Goal: Task Accomplishment & Management: Manage account settings

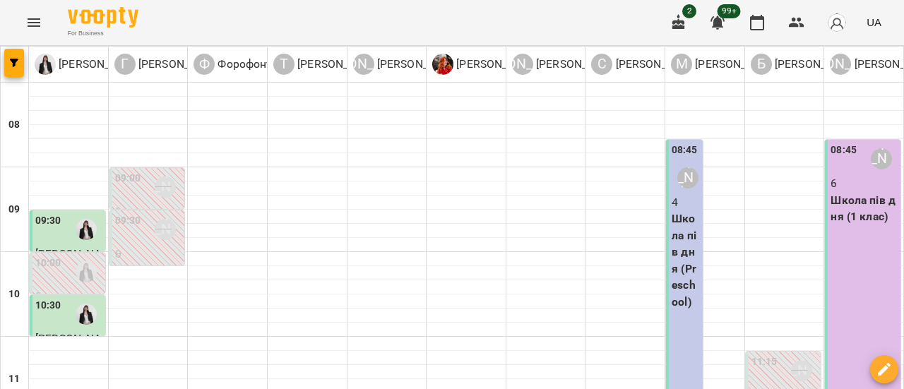
scroll to position [353, 0]
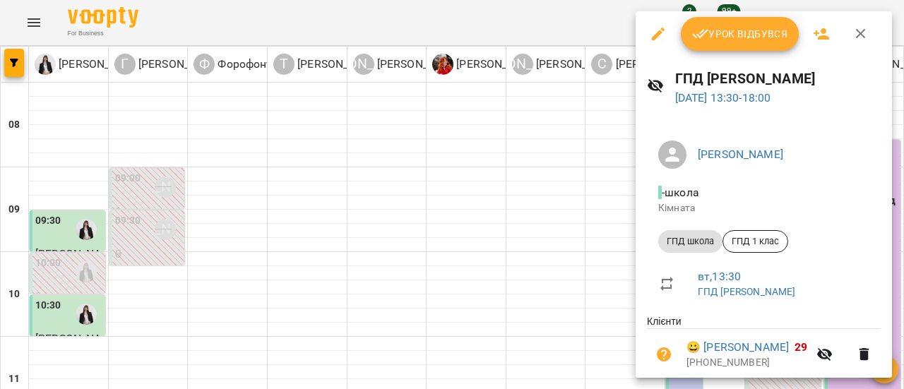
click at [766, 26] on span "Урок відбувся" at bounding box center [740, 33] width 96 height 17
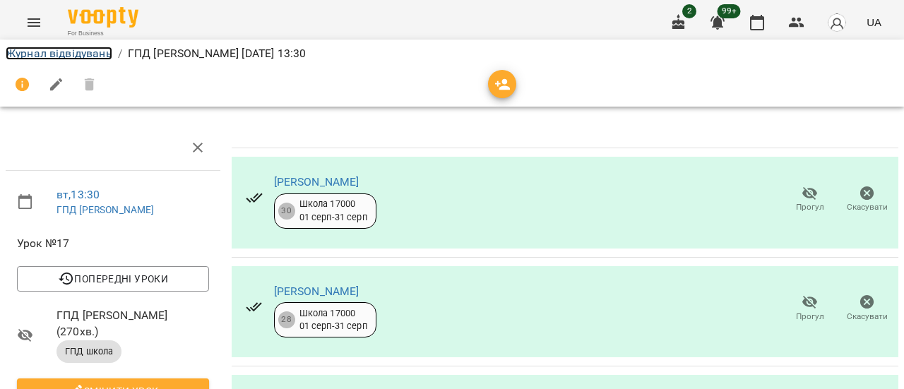
click at [23, 51] on link "Журнал відвідувань" at bounding box center [59, 53] width 107 height 13
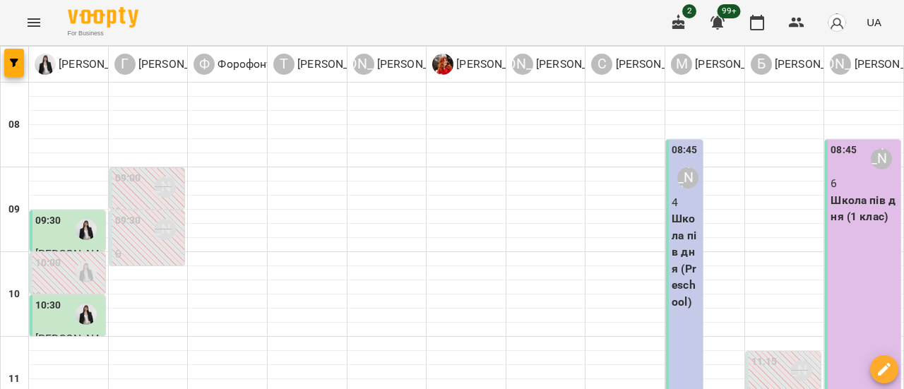
scroll to position [283, 0]
click at [36, 25] on icon "Menu" at bounding box center [34, 22] width 13 height 8
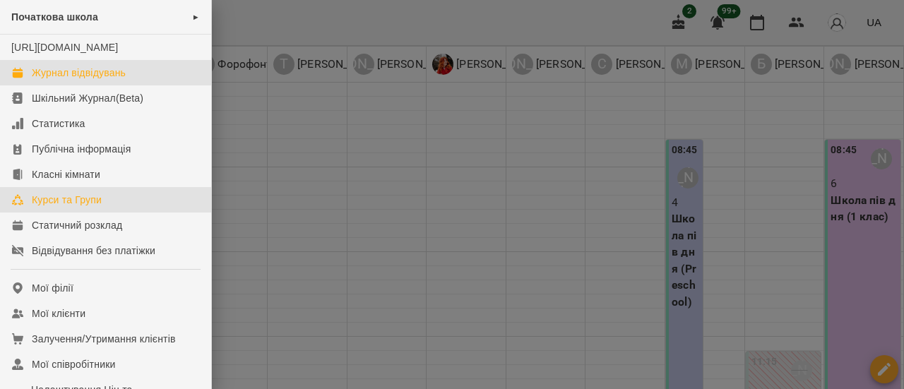
click at [68, 207] on div "Курси та Групи" at bounding box center [67, 200] width 70 height 14
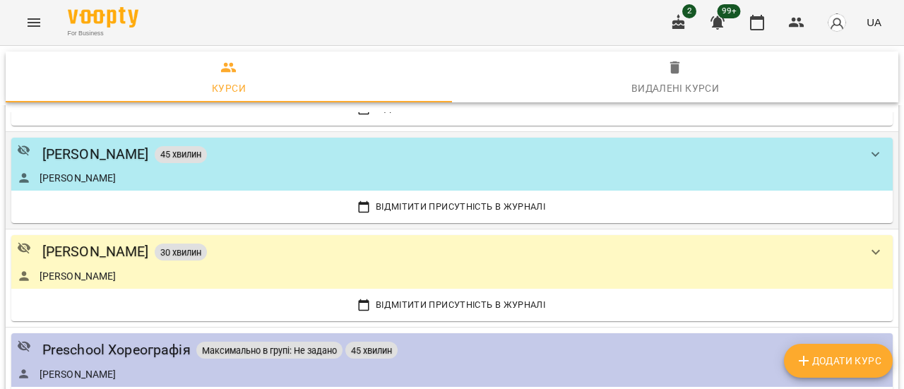
scroll to position [777, 0]
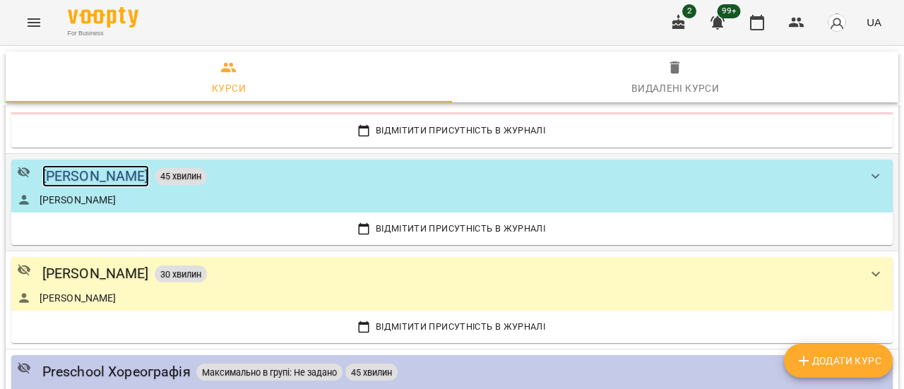
click at [123, 174] on div "[PERSON_NAME]" at bounding box center [95, 176] width 107 height 22
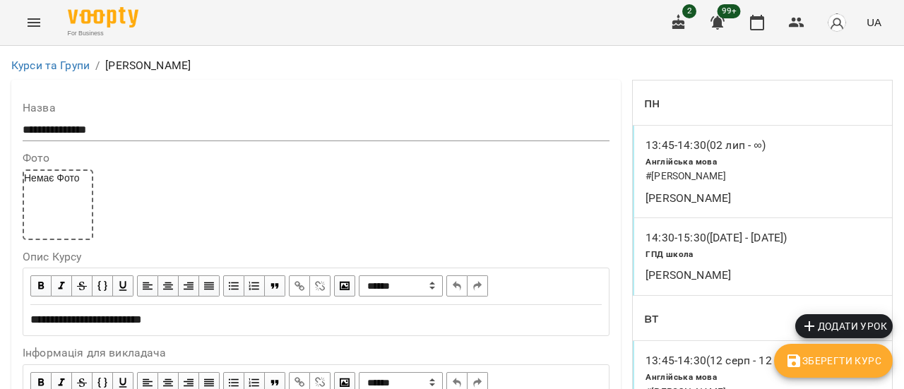
click at [842, 323] on span "Додати урок" at bounding box center [844, 326] width 86 height 17
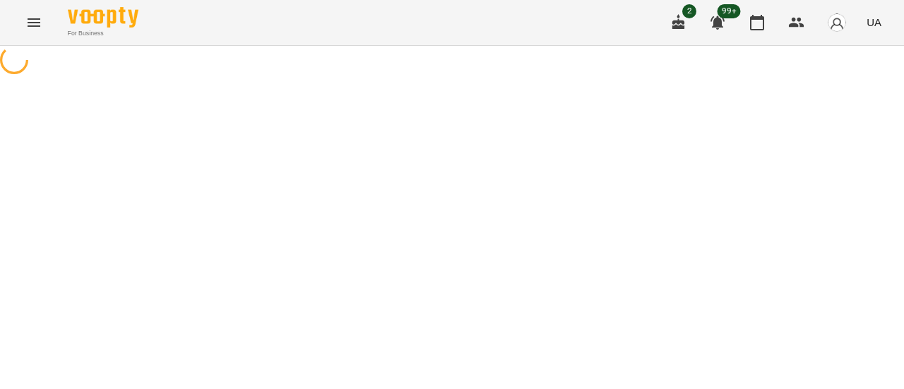
select select "**********"
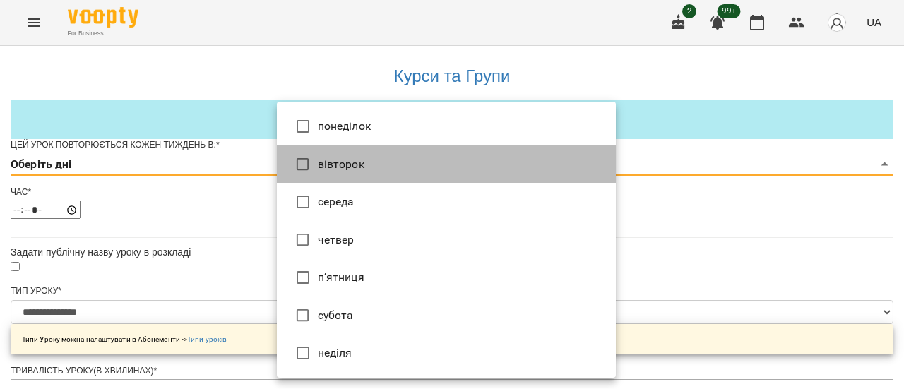
click at [352, 165] on li "вівторок" at bounding box center [446, 165] width 339 height 38
type input "*"
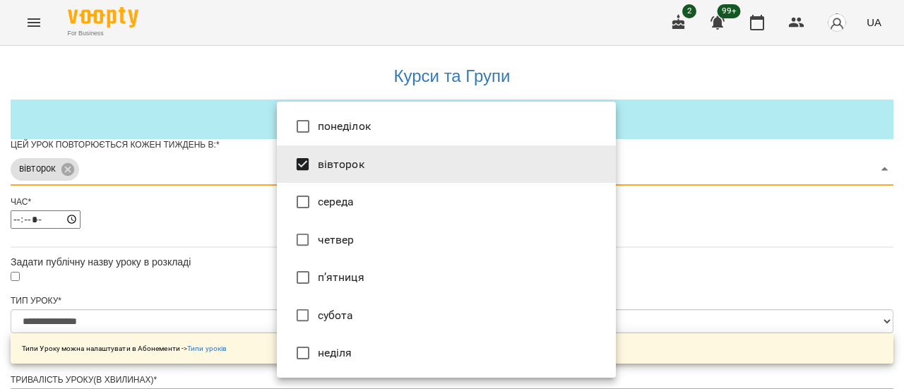
click at [702, 228] on div at bounding box center [452, 194] width 904 height 389
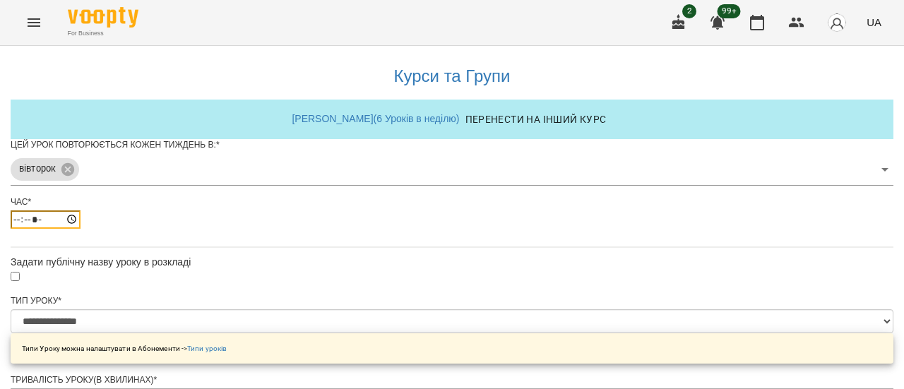
click at [81, 229] on input "*****" at bounding box center [46, 220] width 70 height 18
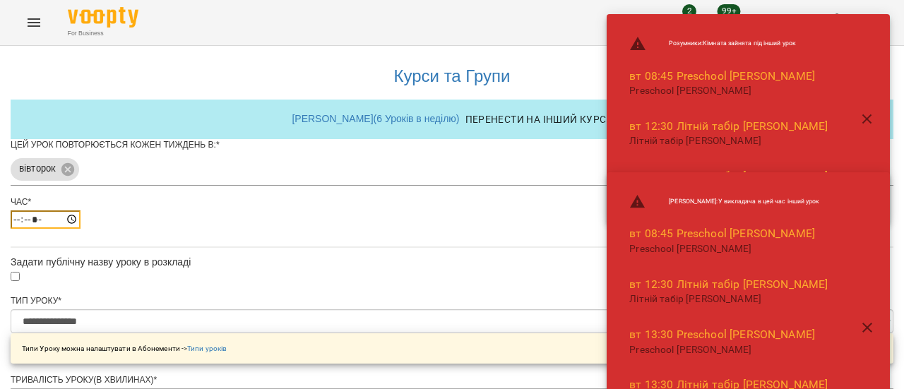
type input "*****"
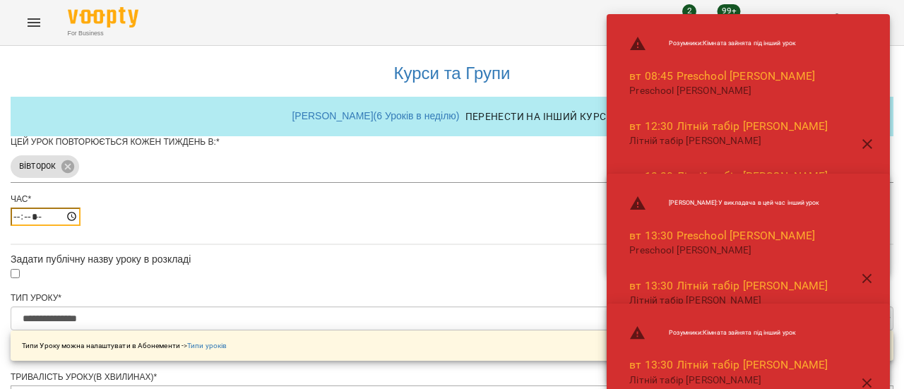
scroll to position [212, 0]
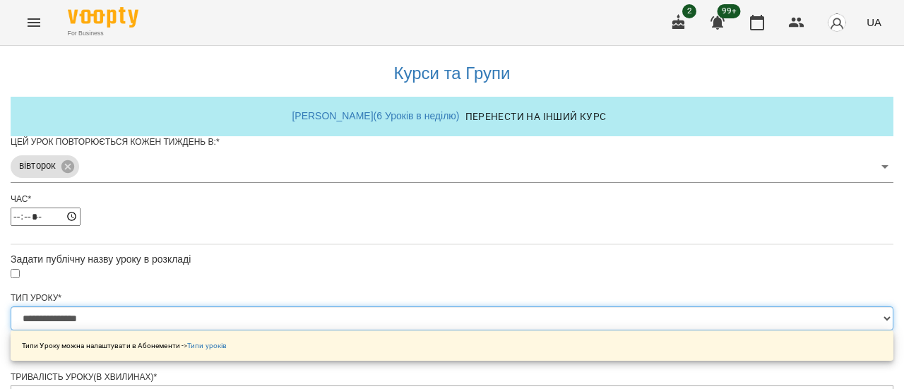
click at [608, 307] on select "**********" at bounding box center [452, 319] width 883 height 24
select select "*********"
click at [277, 307] on select "**********" at bounding box center [452, 319] width 883 height 24
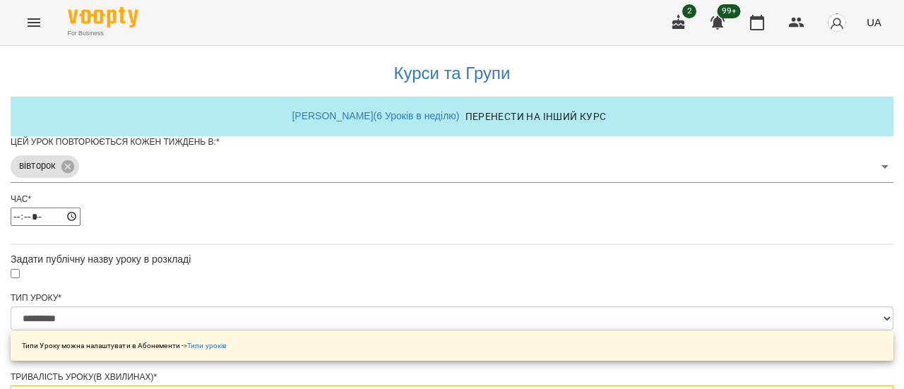
type input "*"
type input "***"
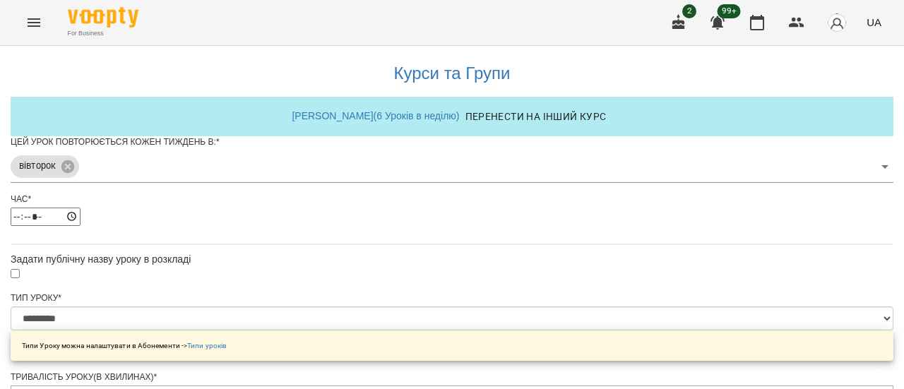
drag, startPoint x: 792, startPoint y: 214, endPoint x: 788, endPoint y: 227, distance: 13.4
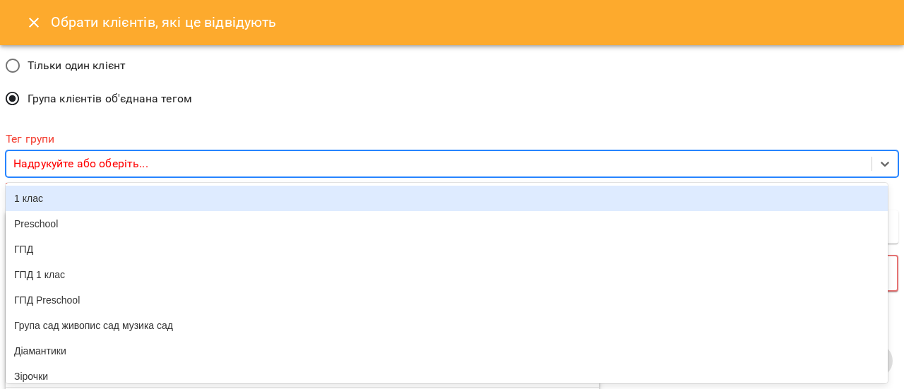
click at [109, 160] on p "Надрукуйте або оберіть..." at bounding box center [80, 163] width 135 height 17
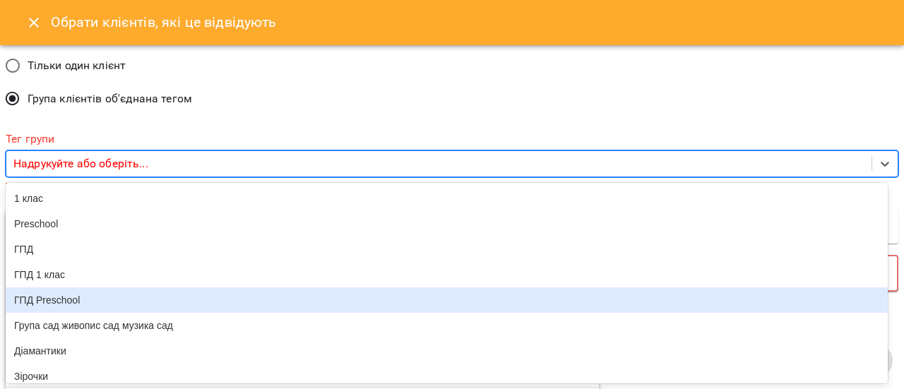
click at [78, 305] on div "ГПД Preschool" at bounding box center [447, 300] width 882 height 25
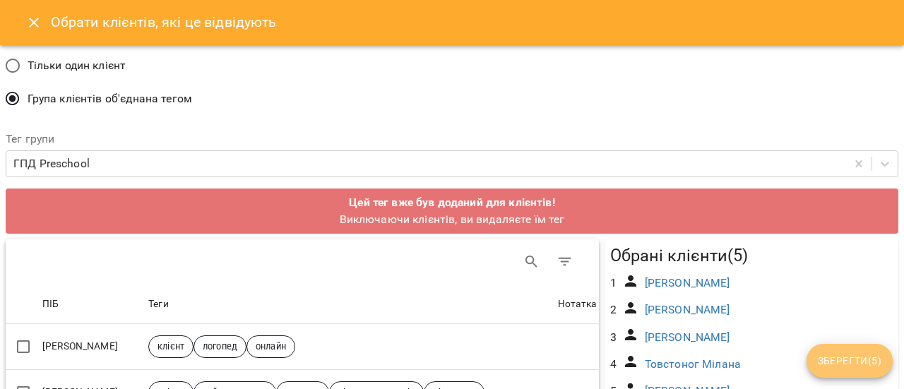
click at [858, 361] on span "Зберегти ( 5 )" at bounding box center [850, 360] width 64 height 17
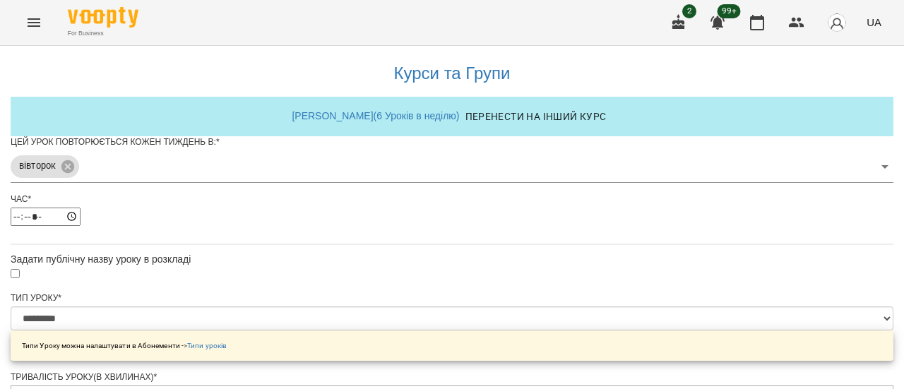
scroll to position [706, 0]
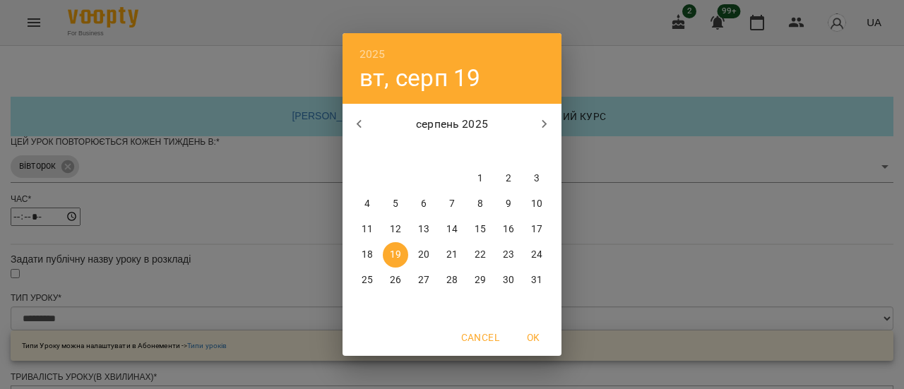
click at [401, 251] on span "19" at bounding box center [395, 255] width 25 height 14
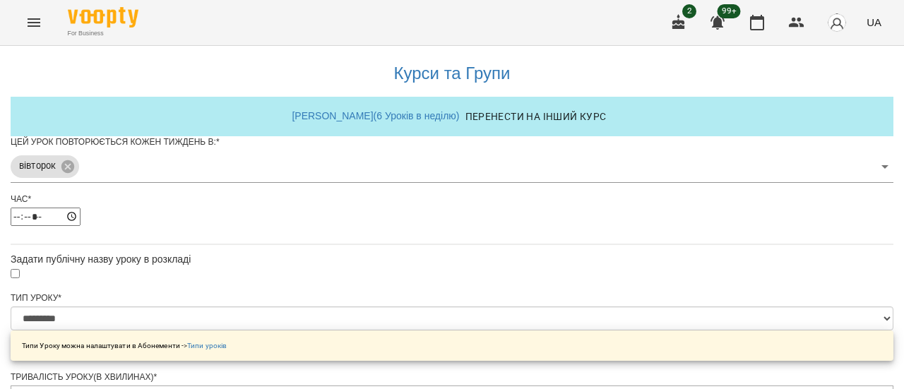
scroll to position [746, 0]
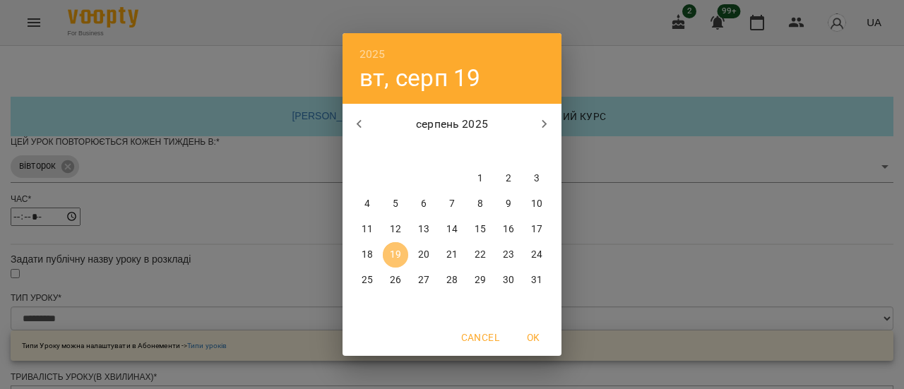
click at [394, 256] on p "19" at bounding box center [395, 255] width 11 height 14
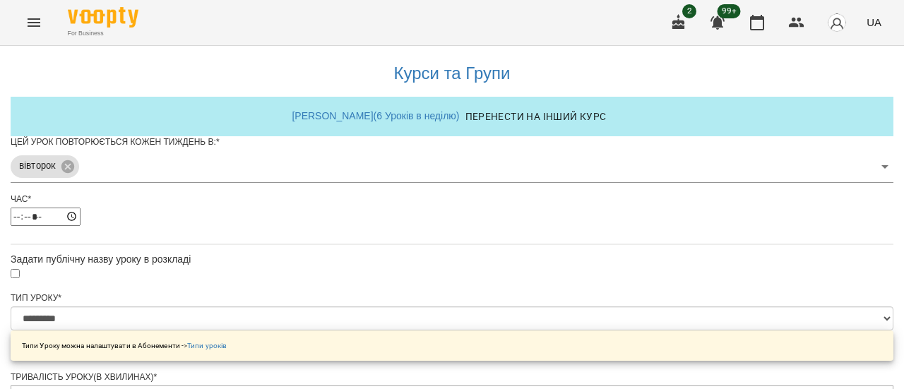
scroll to position [796, 0]
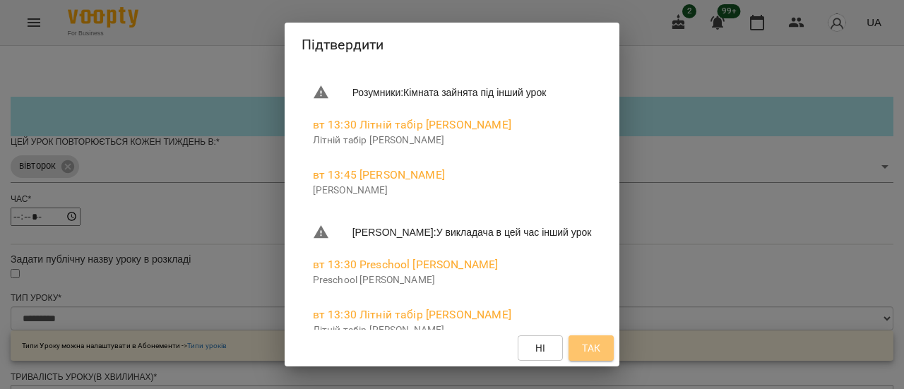
click at [600, 344] on span "Так" at bounding box center [591, 348] width 18 height 17
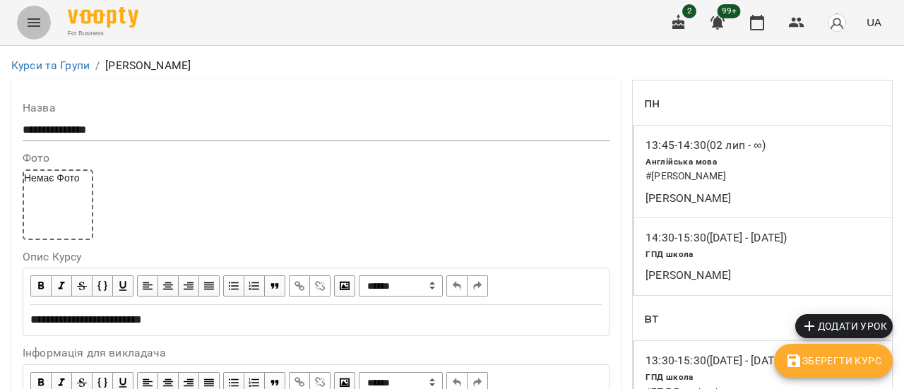
click at [34, 25] on icon "Menu" at bounding box center [33, 22] width 17 height 17
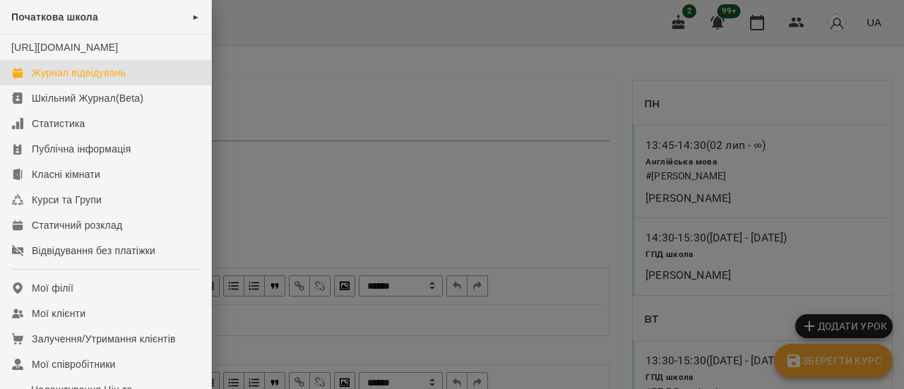
click at [100, 78] on link "Журнал відвідувань" at bounding box center [105, 72] width 211 height 25
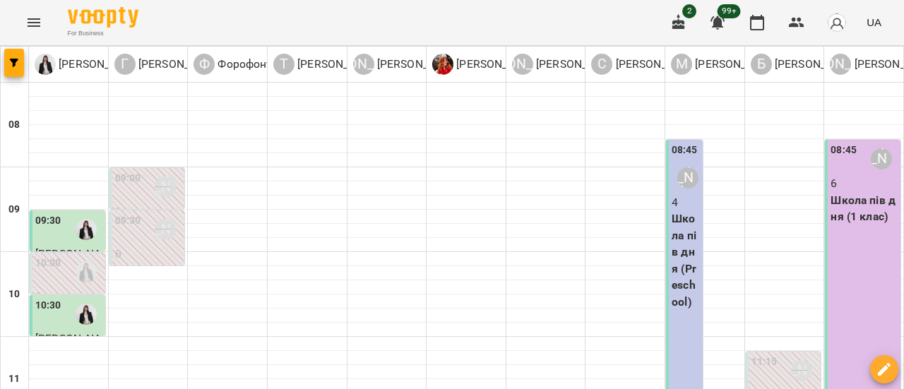
scroll to position [494, 0]
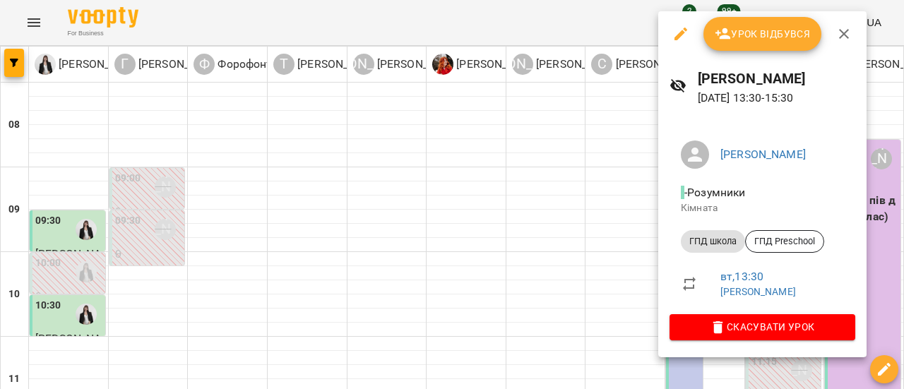
click at [759, 35] on span "Урок відбувся" at bounding box center [763, 33] width 96 height 17
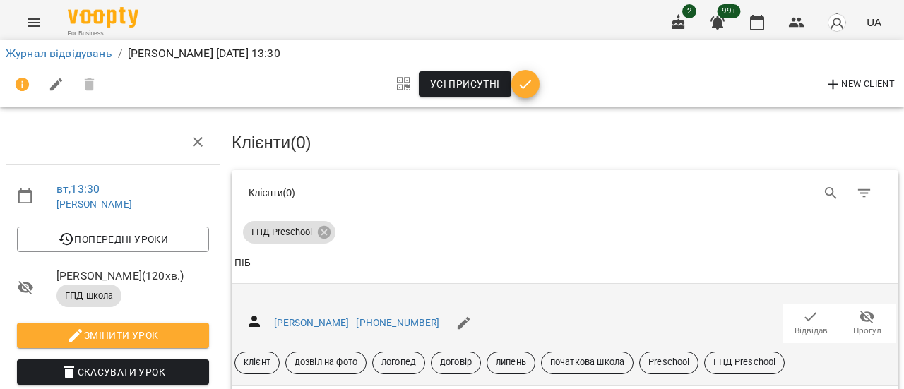
scroll to position [71, 0]
click at [798, 325] on span "Відвідав" at bounding box center [811, 331] width 33 height 12
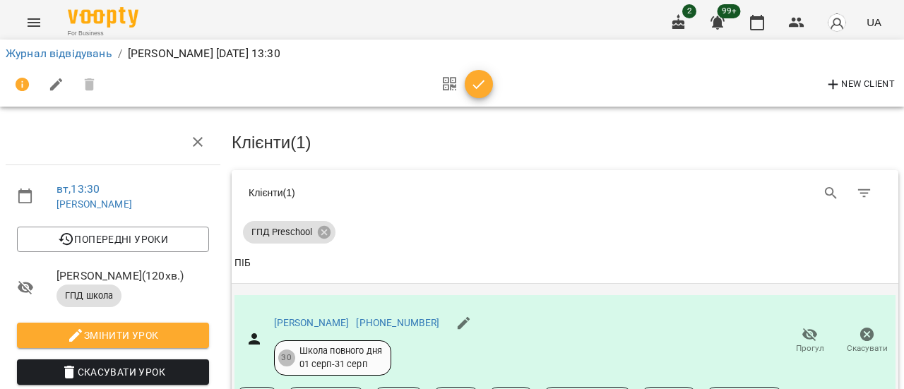
scroll to position [212, 0]
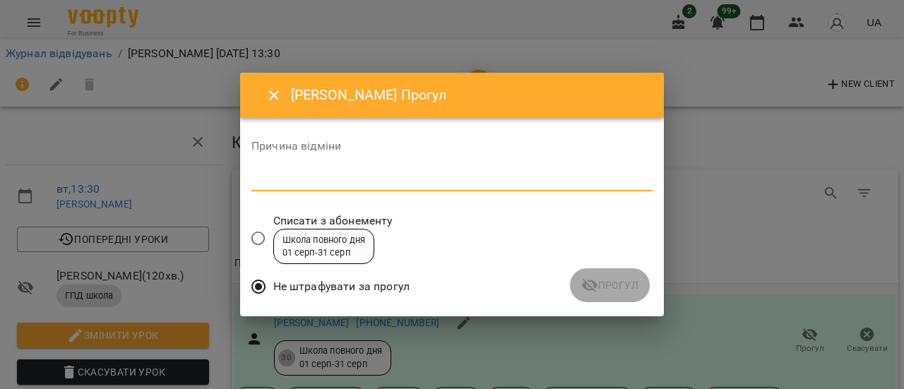
drag, startPoint x: 321, startPoint y: 182, endPoint x: 470, endPoint y: 184, distance: 149.1
click at [327, 183] on textarea at bounding box center [451, 179] width 401 height 13
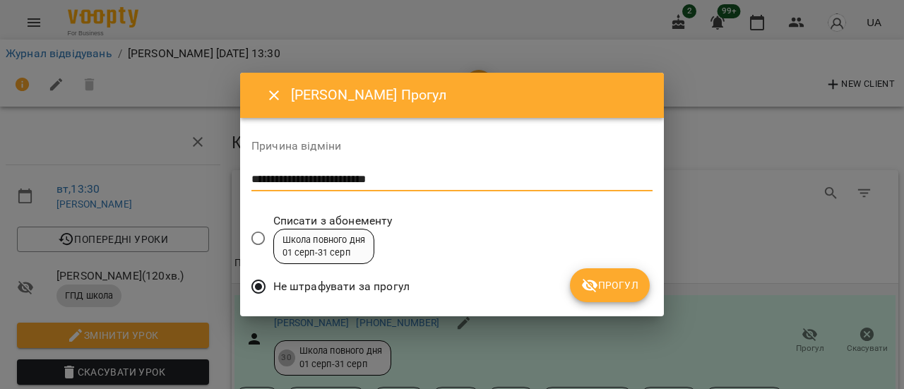
type textarea "**********"
click at [620, 292] on span "Прогул" at bounding box center [609, 285] width 57 height 17
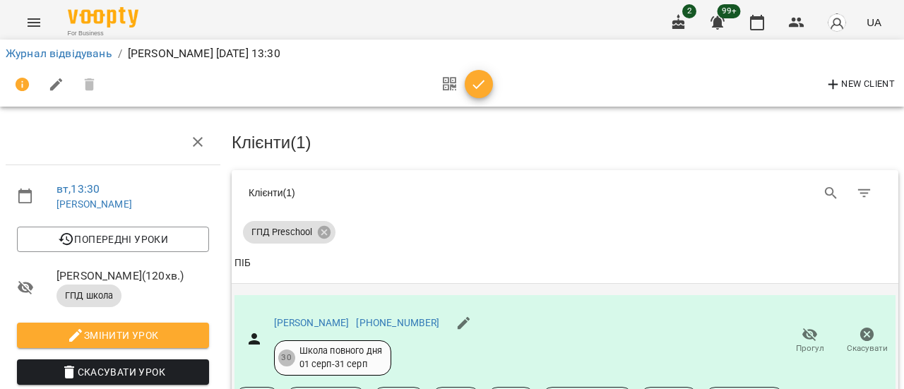
scroll to position [353, 0]
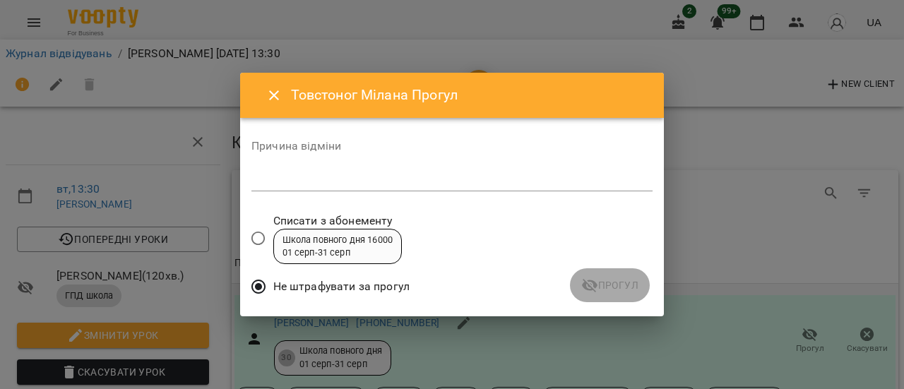
drag, startPoint x: 284, startPoint y: 184, endPoint x: 299, endPoint y: 180, distance: 15.2
click at [284, 183] on textarea at bounding box center [451, 179] width 401 height 13
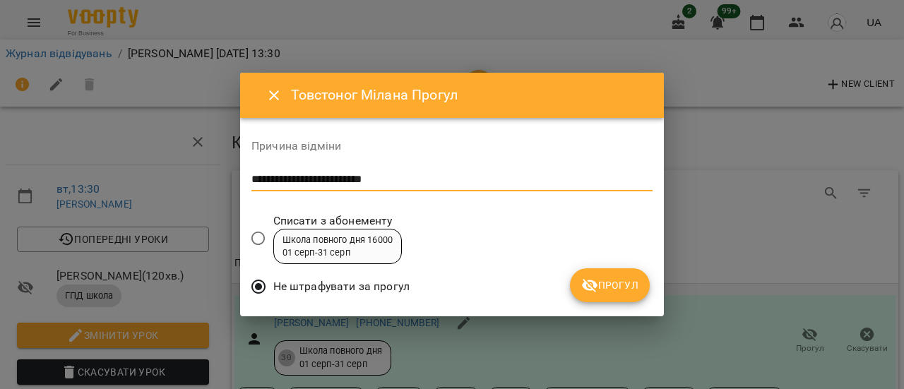
type textarea "**********"
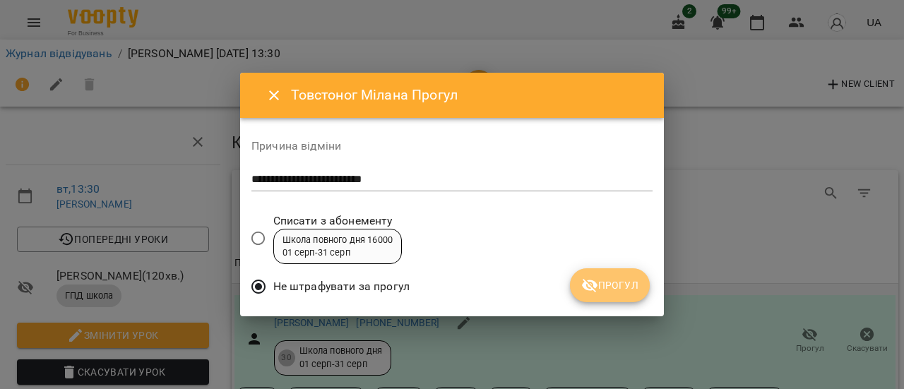
click at [622, 290] on span "Прогул" at bounding box center [609, 285] width 57 height 17
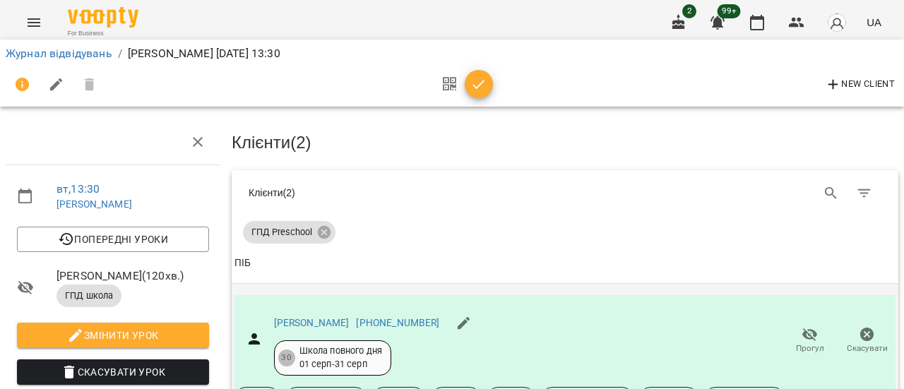
scroll to position [556, 0]
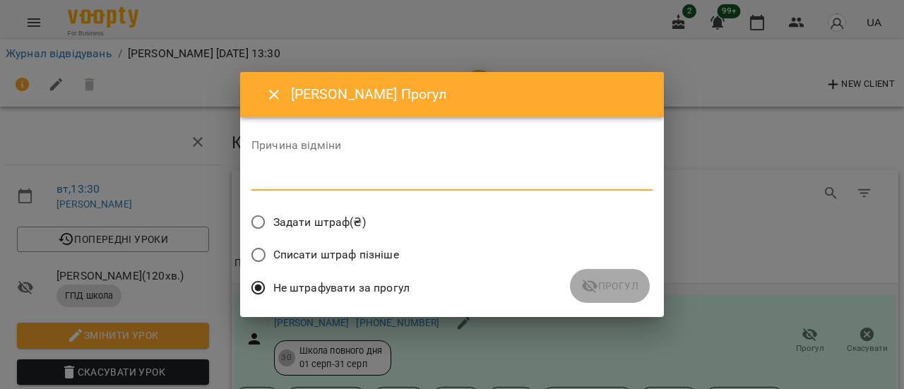
drag, startPoint x: 300, startPoint y: 173, endPoint x: 442, endPoint y: 174, distance: 142.7
click at [300, 173] on textarea at bounding box center [451, 178] width 401 height 13
type textarea "**********"
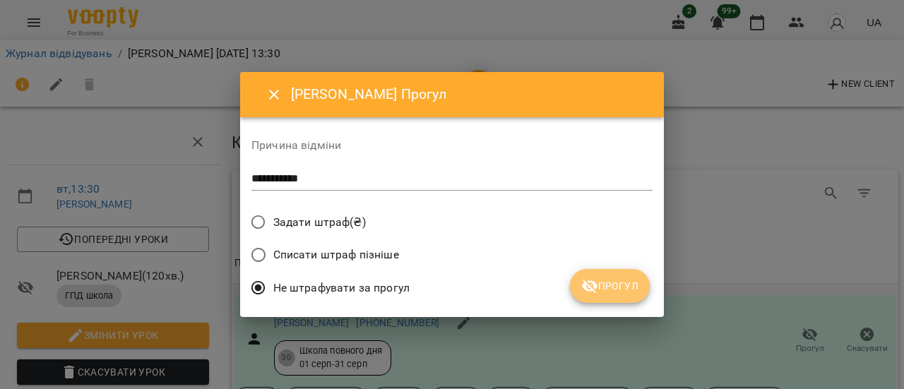
click at [627, 290] on span "Прогул" at bounding box center [609, 286] width 57 height 17
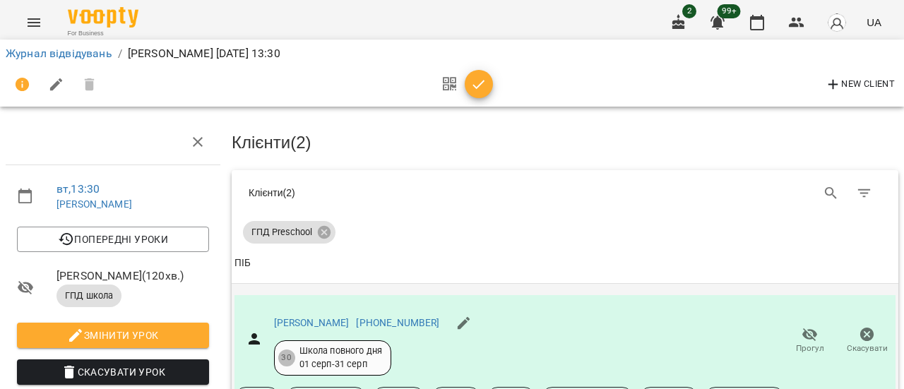
scroll to position [0, 0]
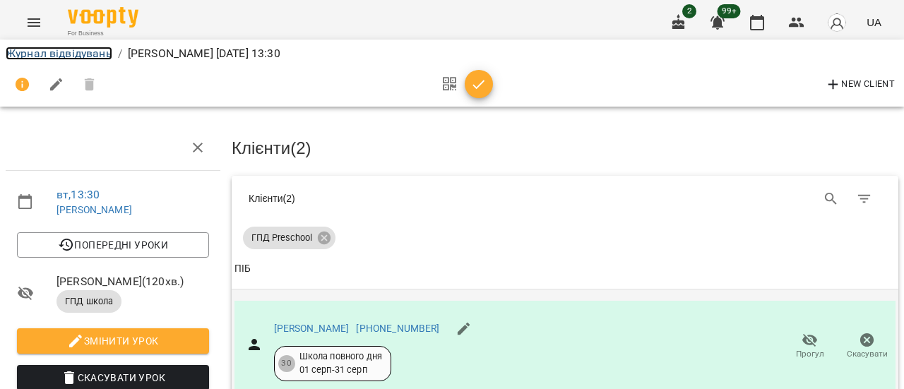
click at [85, 57] on link "Журнал відвідувань" at bounding box center [59, 53] width 107 height 13
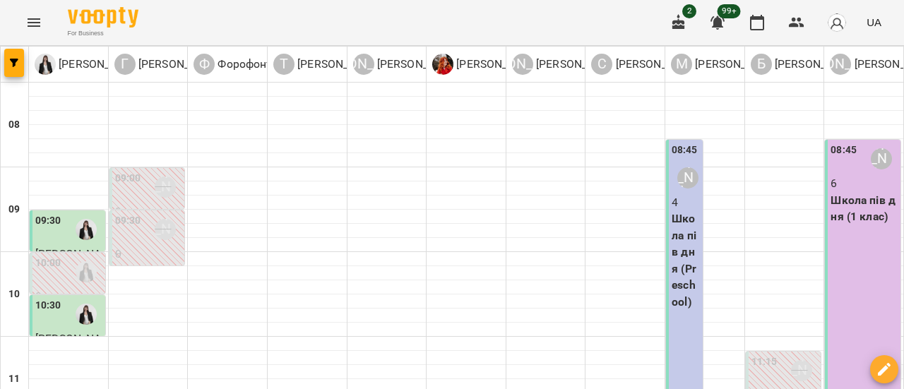
scroll to position [141, 0]
click at [38, 28] on icon "Menu" at bounding box center [33, 22] width 17 height 17
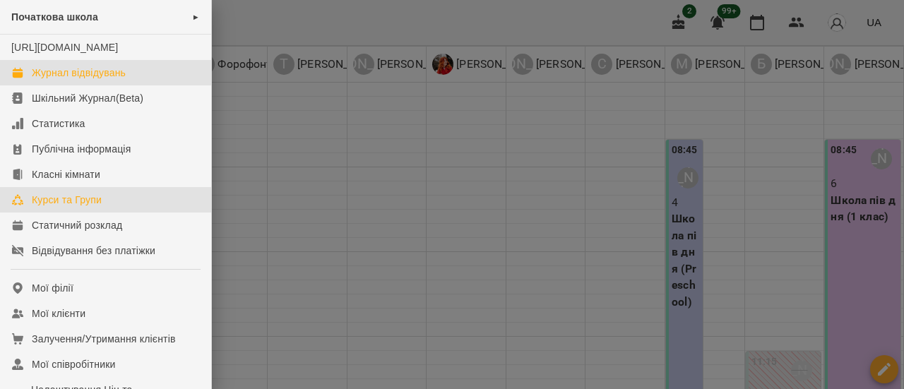
click at [69, 207] on div "Курси та Групи" at bounding box center [67, 200] width 70 height 14
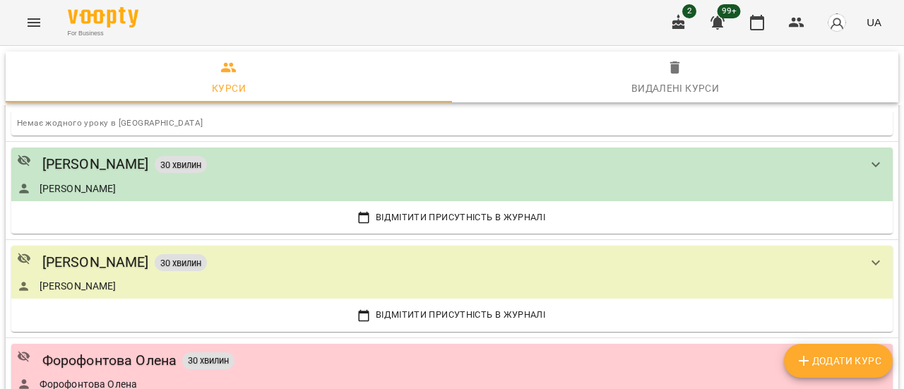
scroll to position [424, 0]
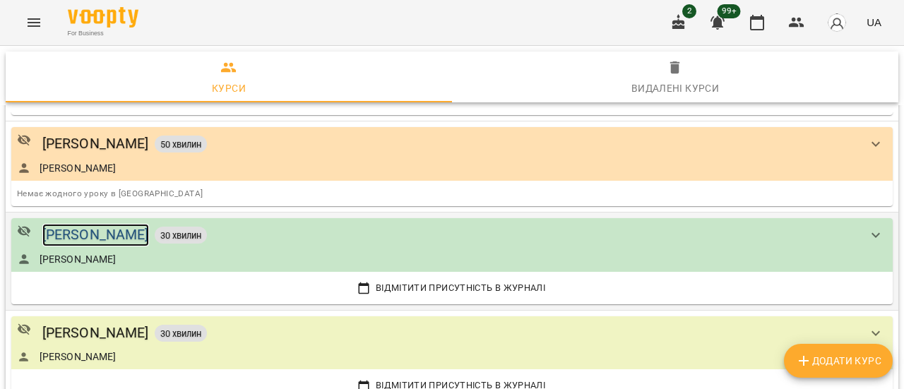
click at [123, 230] on div "[PERSON_NAME]" at bounding box center [95, 235] width 107 height 22
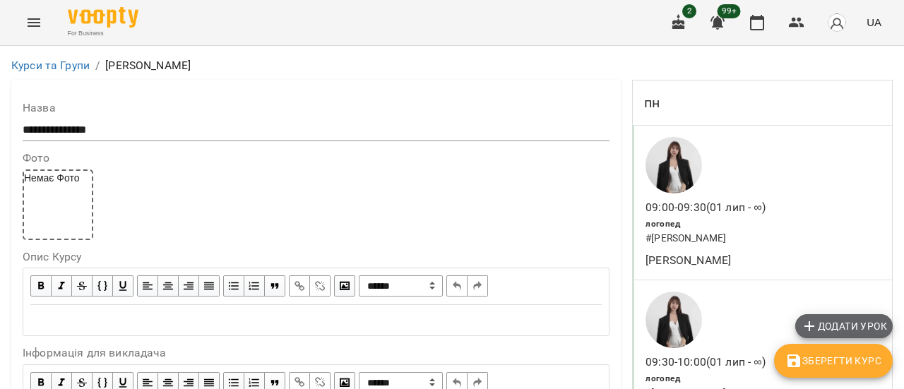
click at [853, 326] on span "Додати урок" at bounding box center [844, 326] width 86 height 17
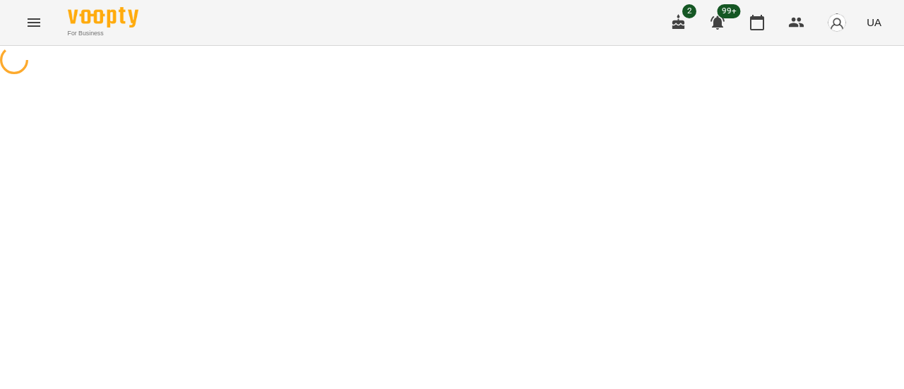
select select "*******"
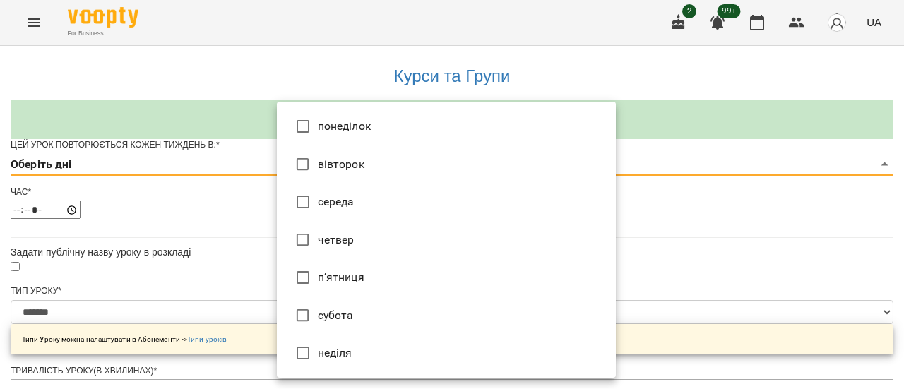
click at [398, 170] on li "вівторок" at bounding box center [446, 165] width 339 height 38
type input "*"
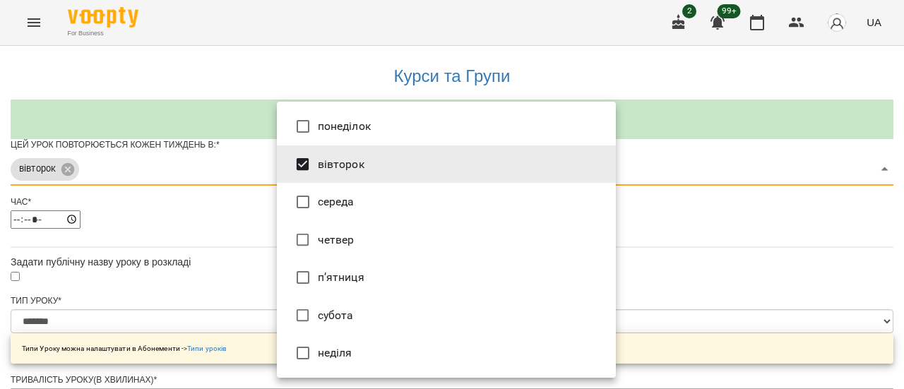
click at [702, 242] on div at bounding box center [452, 194] width 904 height 389
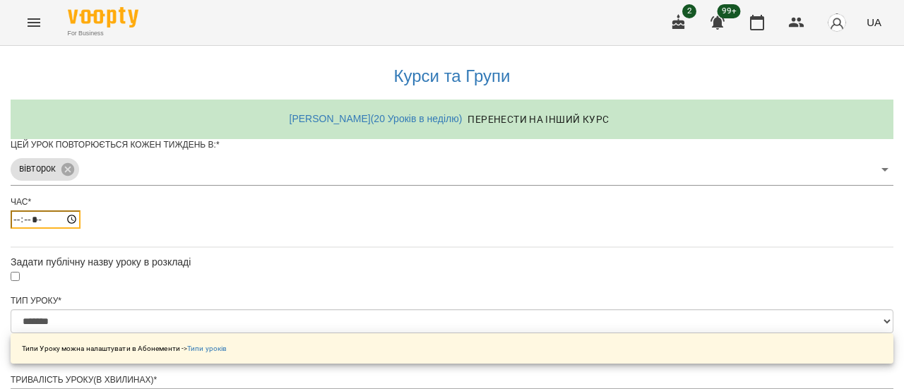
drag, startPoint x: 287, startPoint y: 251, endPoint x: 404, endPoint y: 235, distance: 118.3
click at [81, 229] on input "*****" at bounding box center [46, 220] width 70 height 18
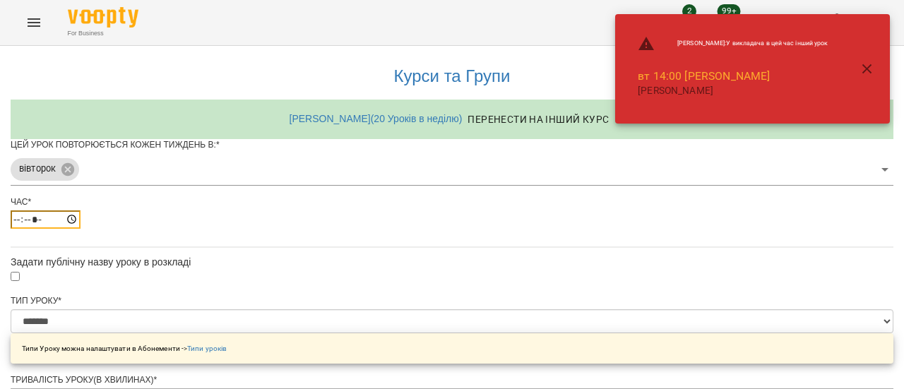
type input "*****"
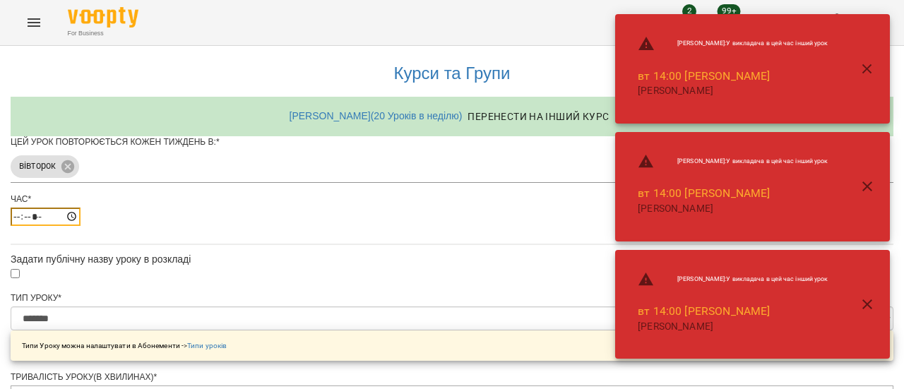
scroll to position [141, 0]
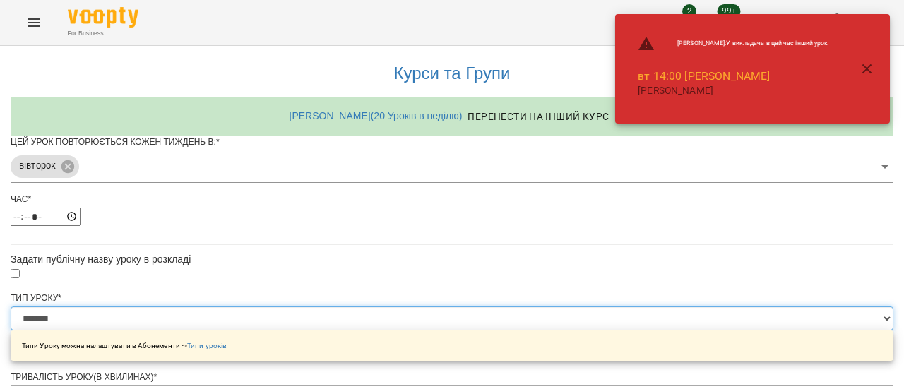
click at [606, 307] on select "**********" at bounding box center [452, 319] width 883 height 24
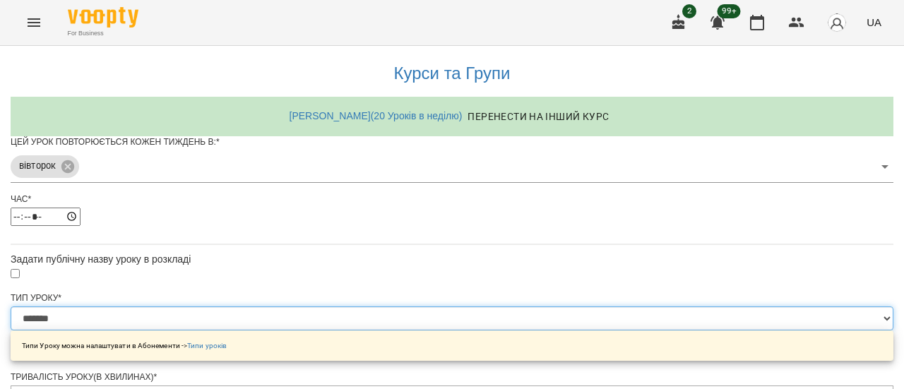
select select "*********"
click at [277, 307] on select "**********" at bounding box center [452, 319] width 883 height 24
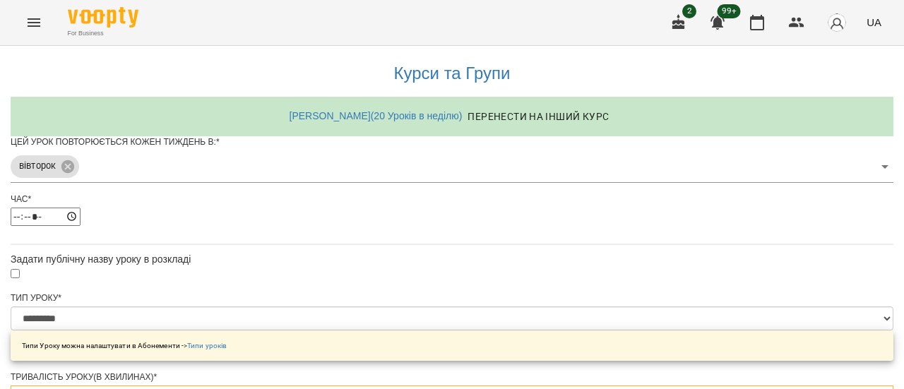
type input "*"
type input "***"
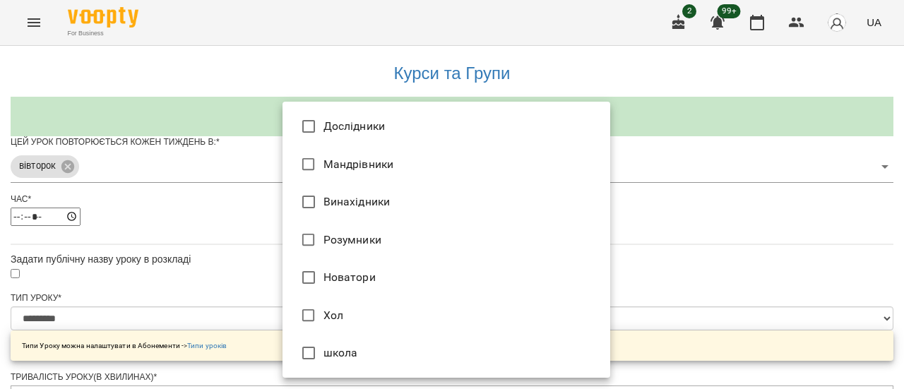
click at [415, 248] on li "Розумники" at bounding box center [447, 240] width 328 height 38
type input "**********"
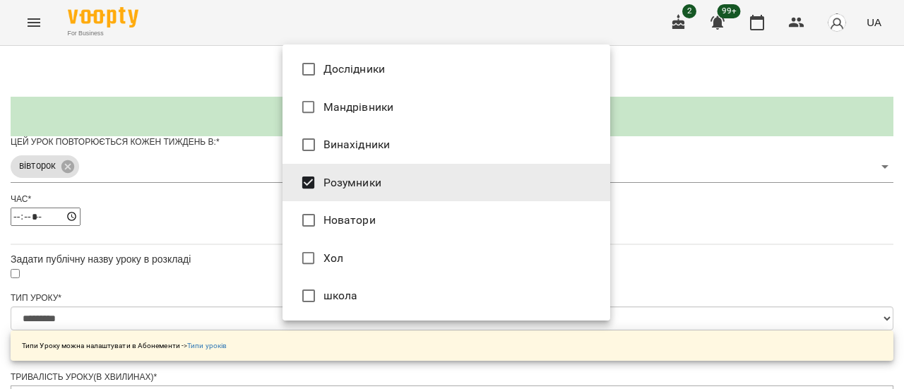
click at [729, 220] on div at bounding box center [452, 194] width 904 height 389
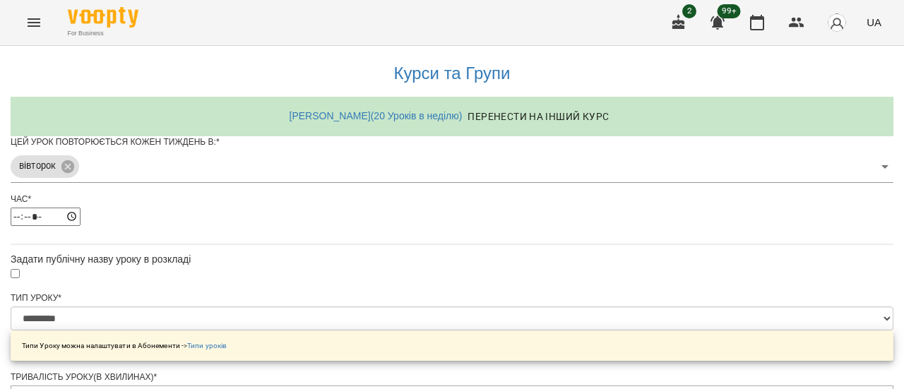
scroll to position [494, 0]
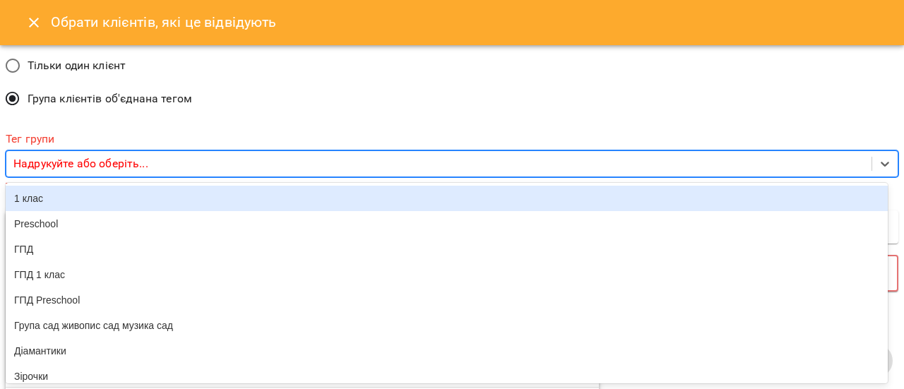
click at [112, 167] on p "Надрукуйте або оберіть..." at bounding box center [80, 163] width 135 height 17
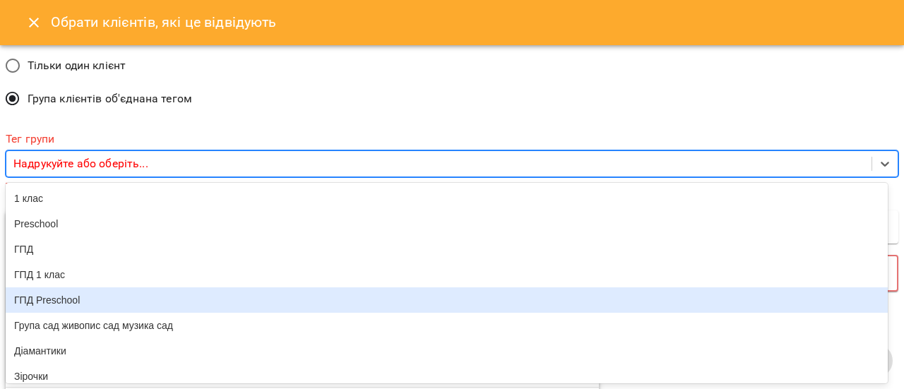
click at [97, 309] on div "ГПД Preschool" at bounding box center [447, 300] width 882 height 25
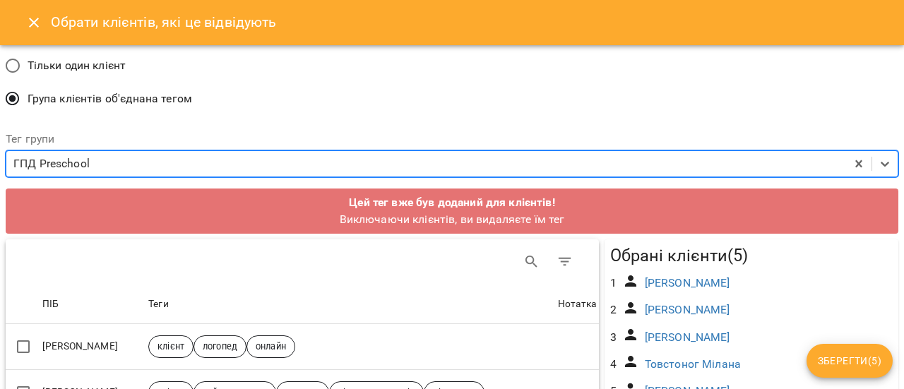
click at [812, 333] on div "3 [PERSON_NAME]" at bounding box center [752, 337] width 288 height 27
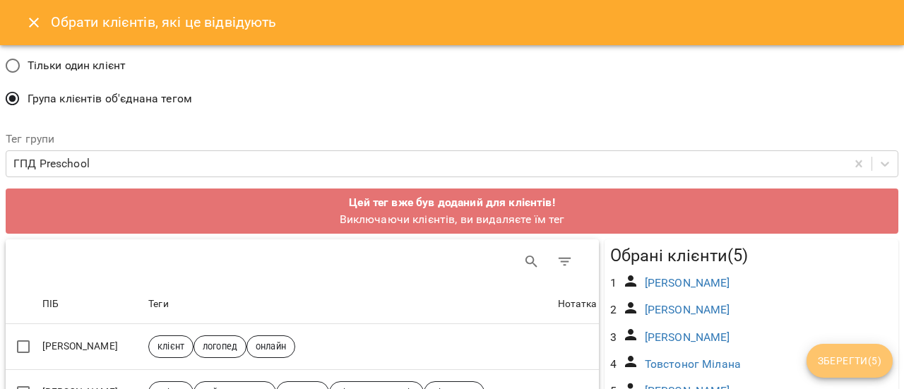
click at [840, 361] on span "Зберегти ( 5 )" at bounding box center [850, 360] width 64 height 17
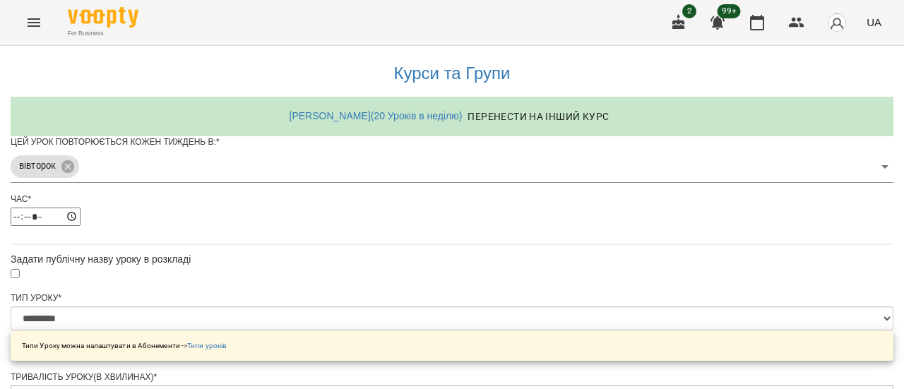
scroll to position [706, 0]
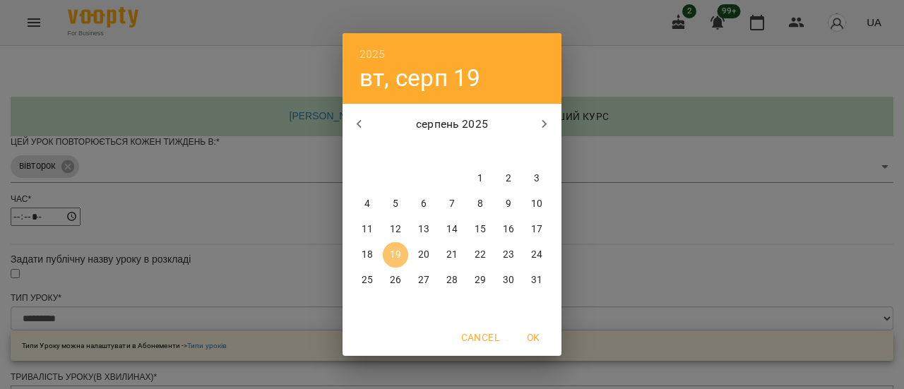
click at [398, 253] on p "19" at bounding box center [395, 255] width 11 height 14
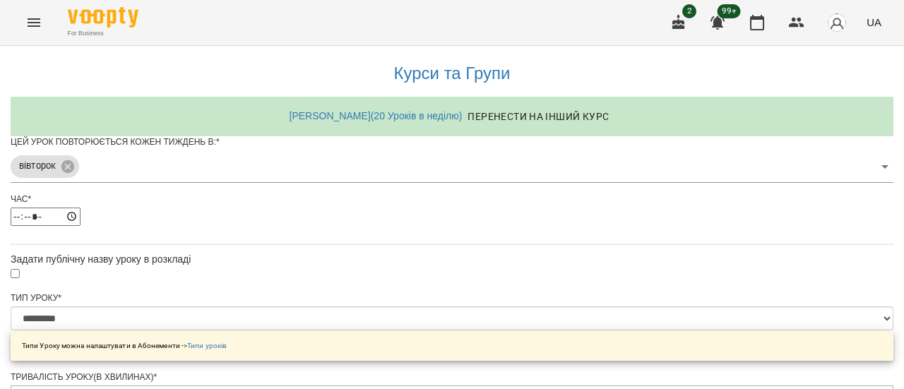
scroll to position [746, 0]
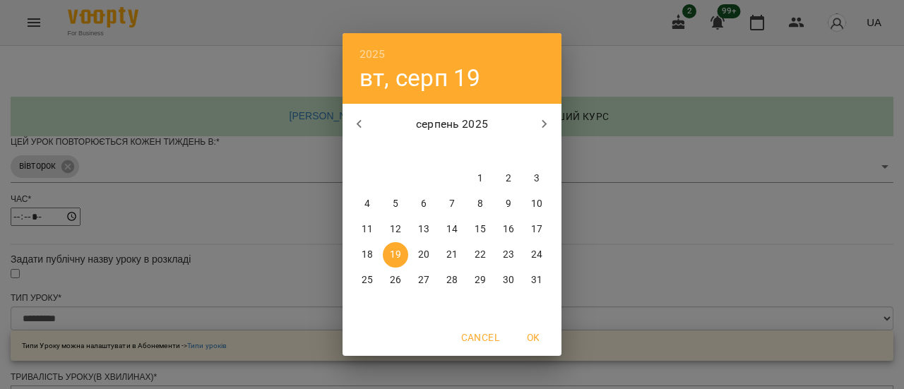
click at [397, 251] on p "19" at bounding box center [395, 255] width 11 height 14
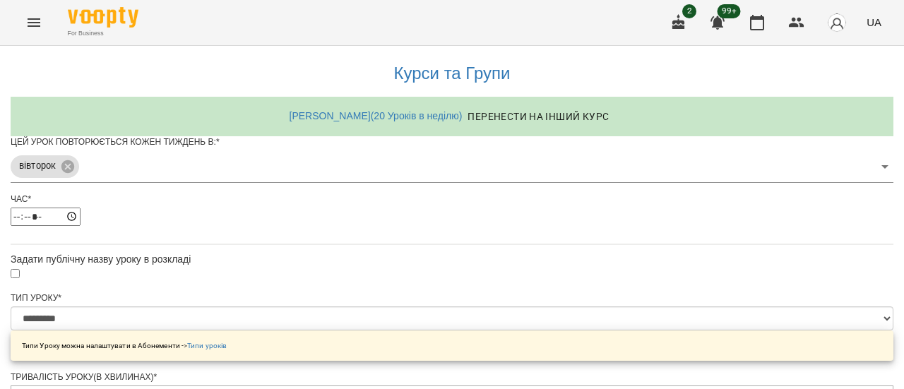
scroll to position [796, 0]
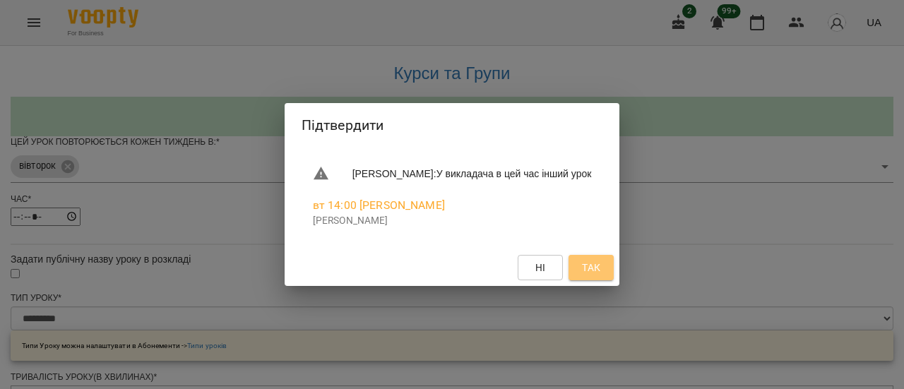
click at [600, 271] on span "Так" at bounding box center [591, 267] width 18 height 17
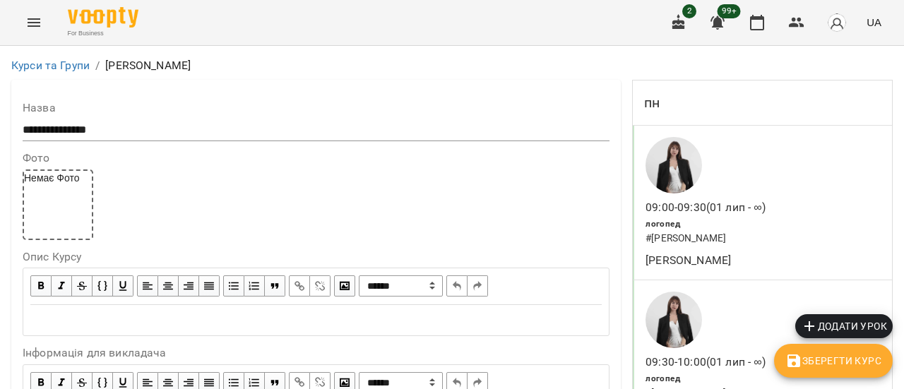
click at [59, 73] on li "Курси та Групи" at bounding box center [50, 65] width 78 height 17
click at [59, 68] on link "Курси та Групи" at bounding box center [50, 65] width 78 height 13
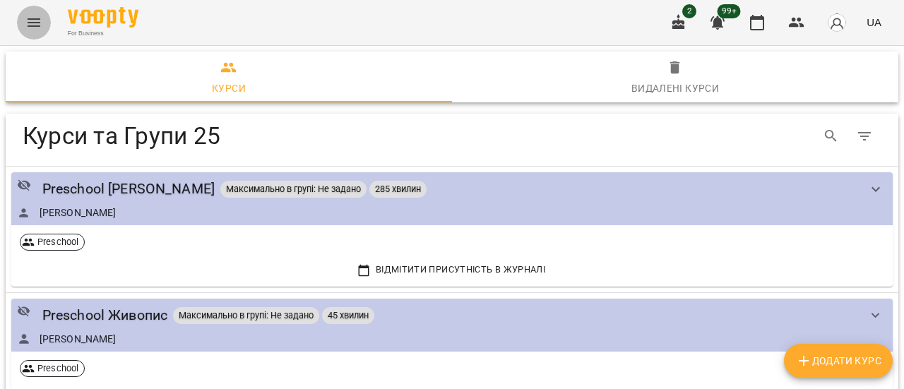
click at [38, 22] on icon "Menu" at bounding box center [34, 22] width 13 height 8
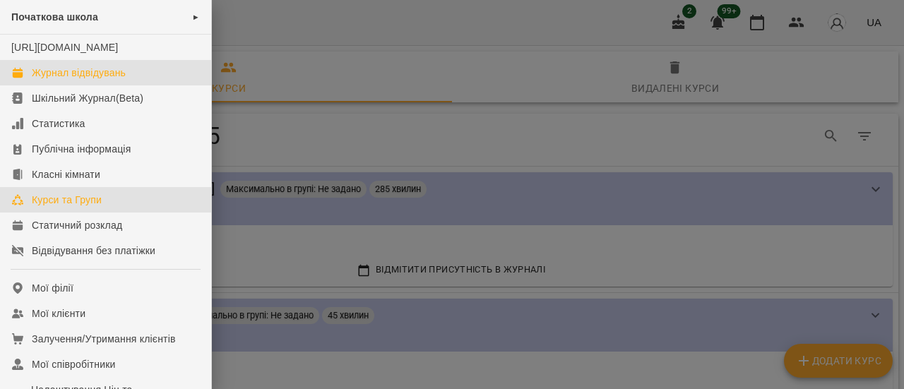
click at [90, 80] on div "Журнал відвідувань" at bounding box center [79, 73] width 94 height 14
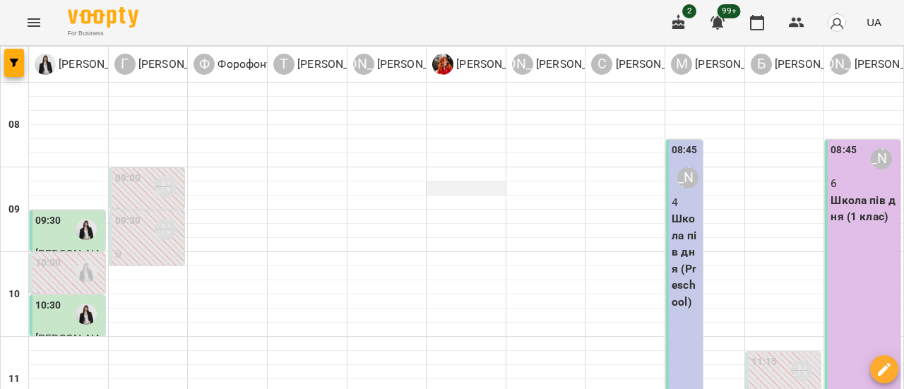
scroll to position [141, 0]
